Goal: Information Seeking & Learning: Learn about a topic

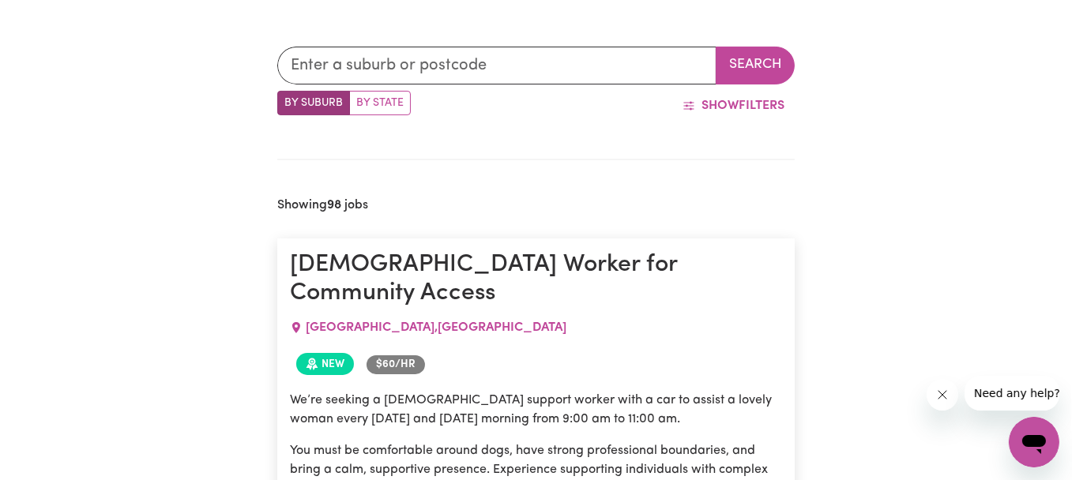
scroll to position [324, 0]
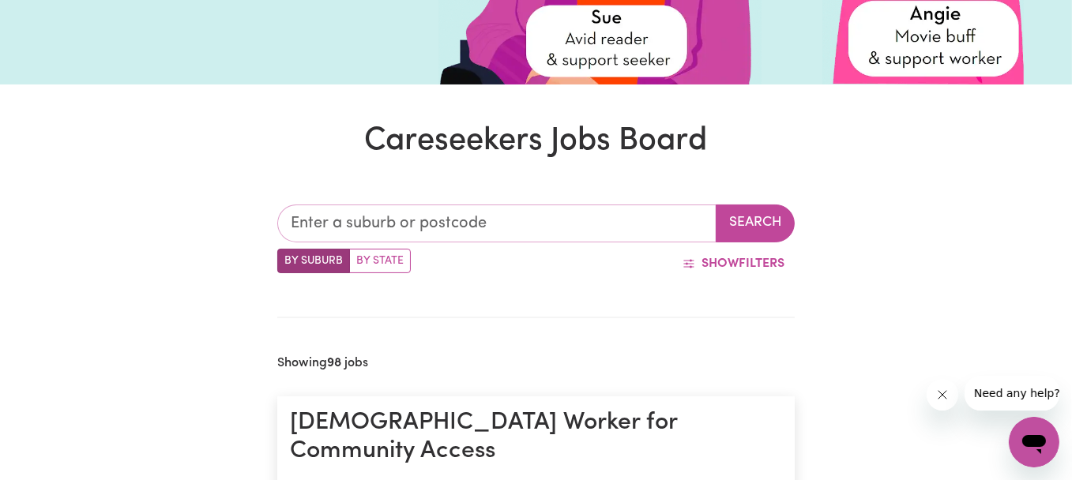
click at [330, 225] on input "text" at bounding box center [496, 224] width 439 height 38
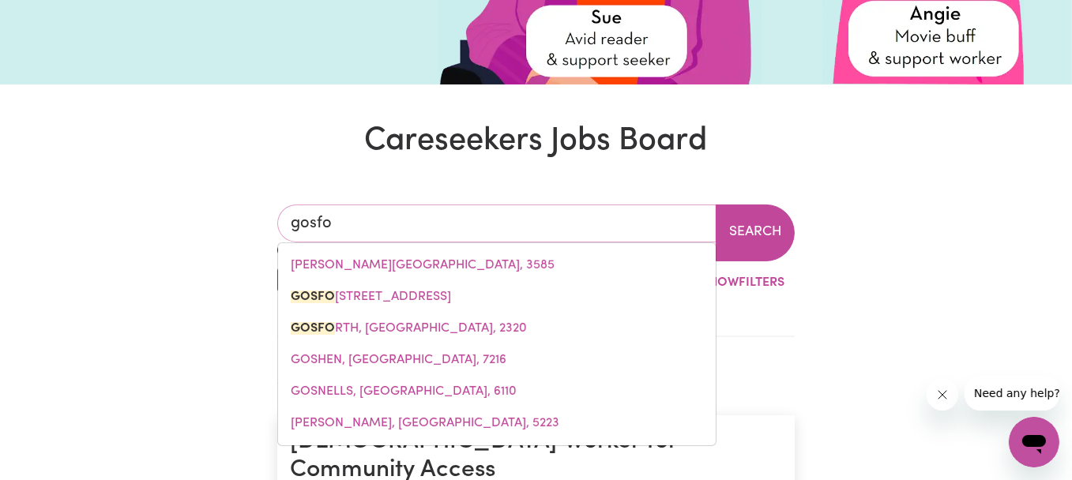
type input "gosfor"
type input "gosforD, [GEOGRAPHIC_DATA], 2250"
type input "gosford"
type input "[GEOGRAPHIC_DATA], [GEOGRAPHIC_DATA], 2250"
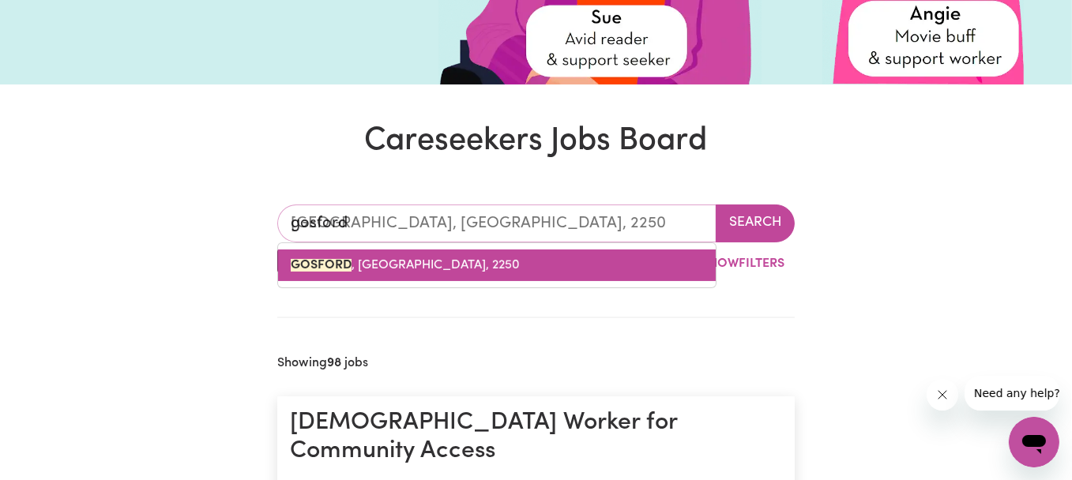
click at [389, 261] on span "[GEOGRAPHIC_DATA] , [GEOGRAPHIC_DATA], 2250" at bounding box center [405, 265] width 229 height 13
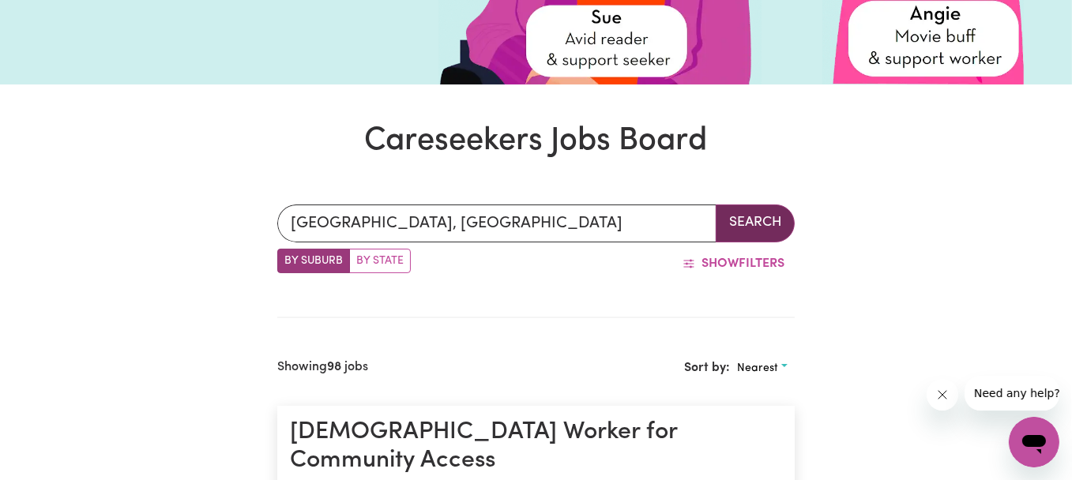
click at [737, 219] on button "Search" at bounding box center [755, 224] width 79 height 38
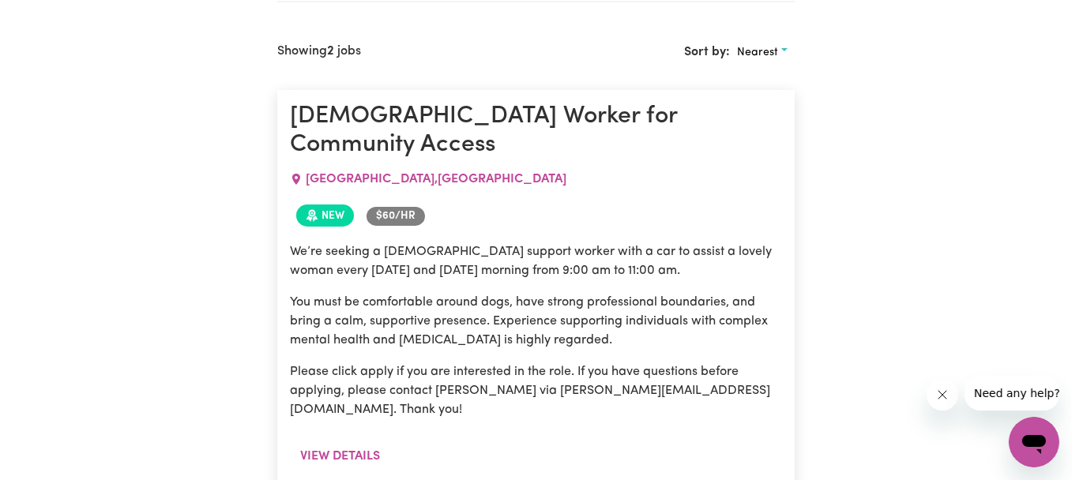
scroll to position [324, 0]
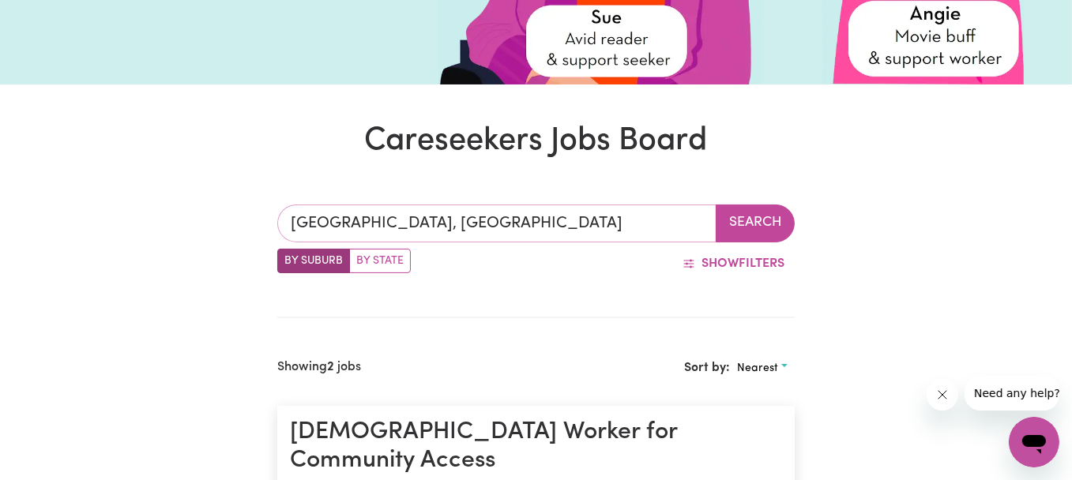
type input "[GEOGRAPHIC_DATA], [GEOGRAPHIC_DATA], 2250"
click at [516, 232] on input "[GEOGRAPHIC_DATA], [GEOGRAPHIC_DATA]" at bounding box center [496, 224] width 439 height 38
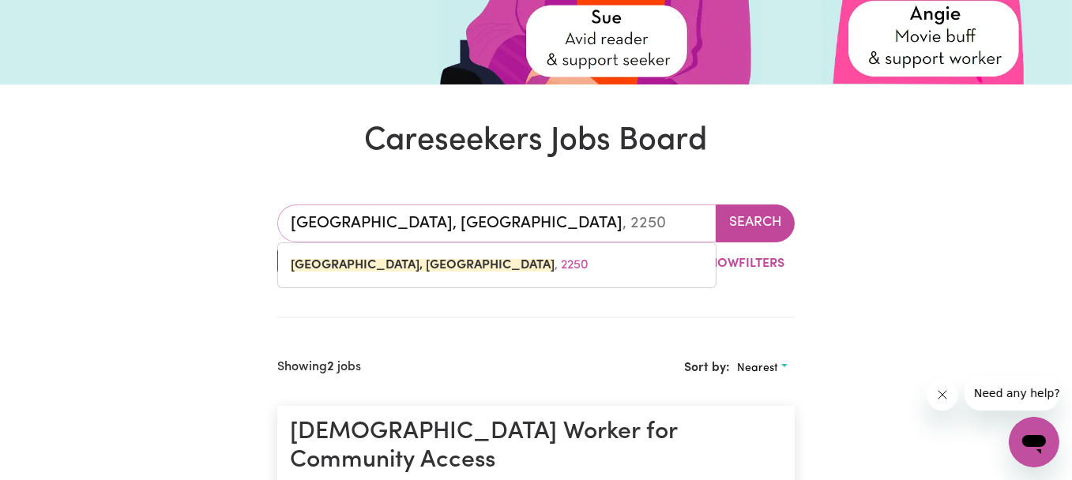
click at [554, 214] on input "[GEOGRAPHIC_DATA], [GEOGRAPHIC_DATA]" at bounding box center [496, 224] width 439 height 38
type input "GOSFORD, [GEOGRAPHIC_DATA]"
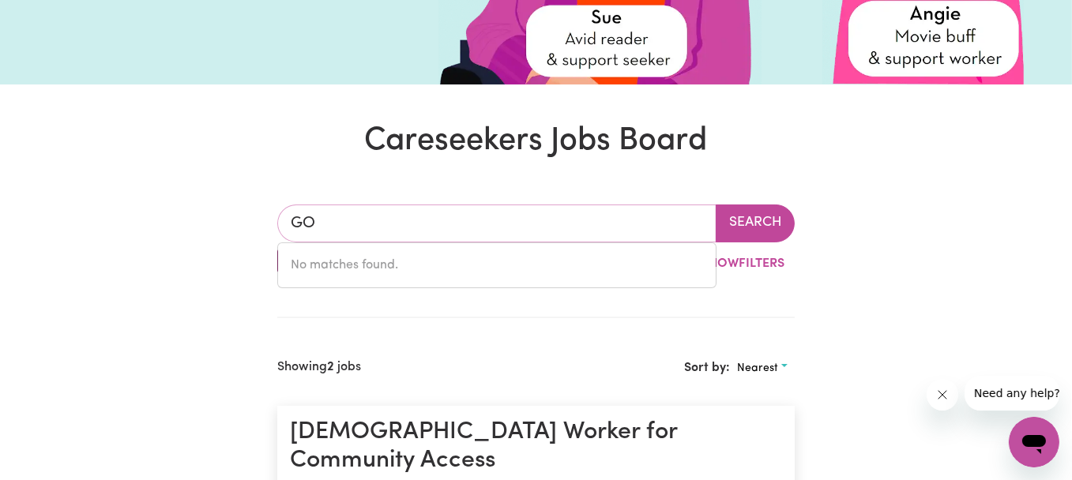
type input "G"
type input "umin"
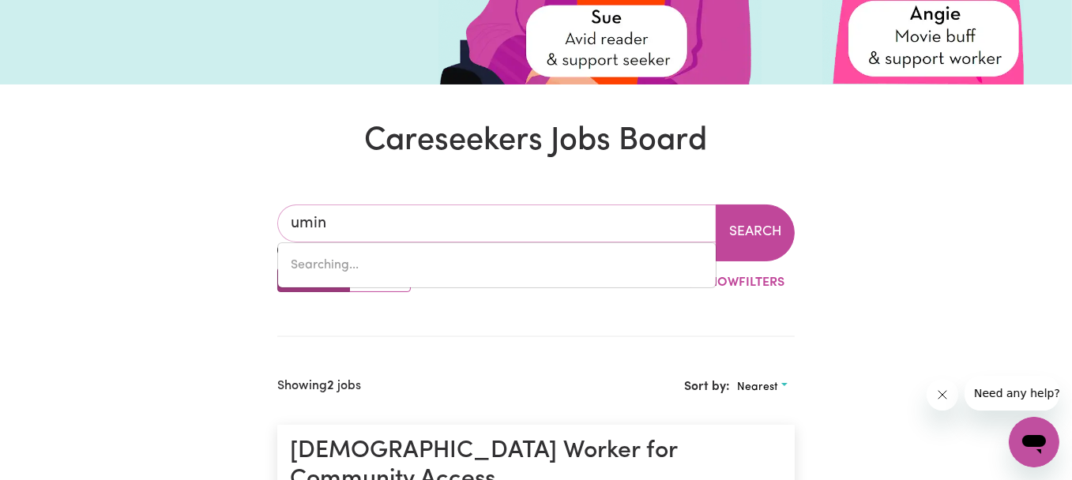
type input "[GEOGRAPHIC_DATA], [GEOGRAPHIC_DATA], 2257"
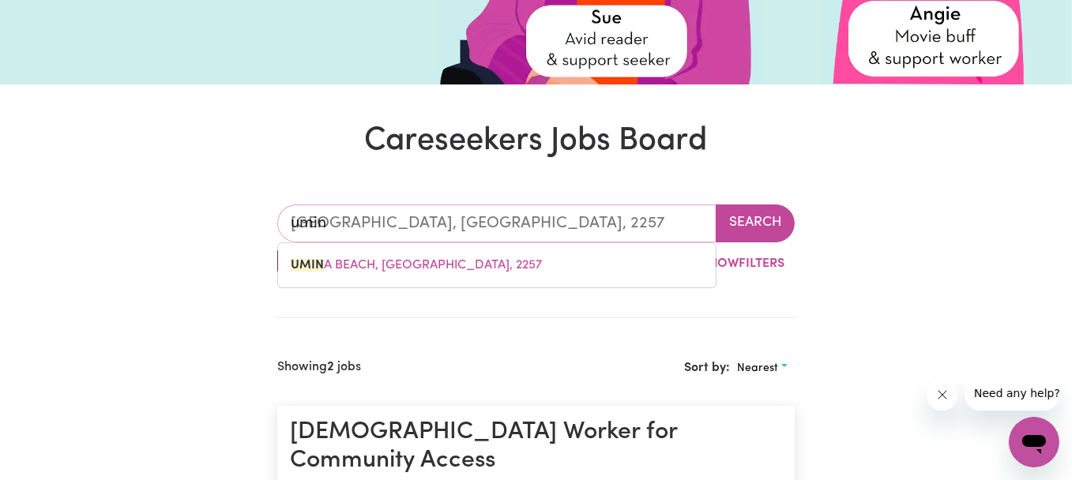
type input "umina"
type input "[GEOGRAPHIC_DATA], [GEOGRAPHIC_DATA], 2257"
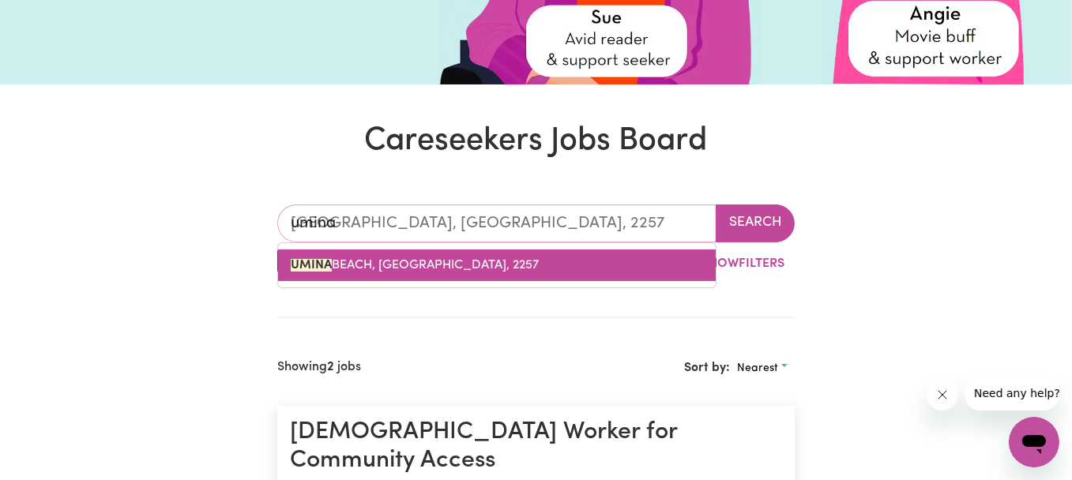
click at [521, 262] on link "[GEOGRAPHIC_DATA], [GEOGRAPHIC_DATA], 2257" at bounding box center [497, 266] width 438 height 32
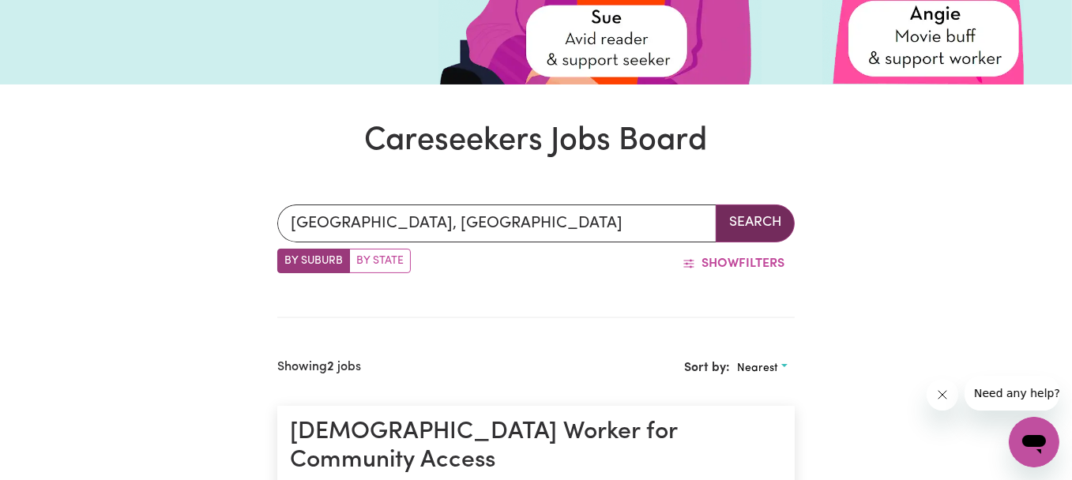
click at [736, 221] on button "Search" at bounding box center [755, 224] width 79 height 38
